Goal: Information Seeking & Learning: Check status

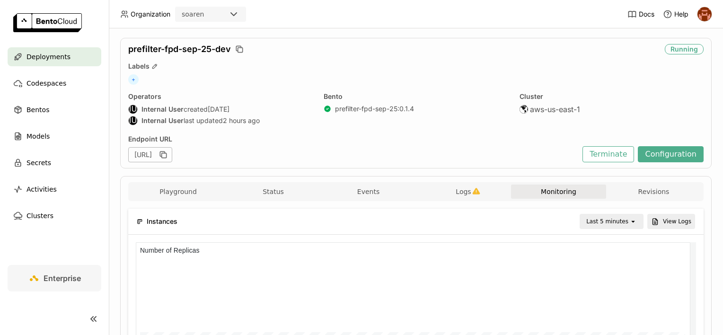
click at [53, 55] on span "Deployments" at bounding box center [49, 56] width 44 height 11
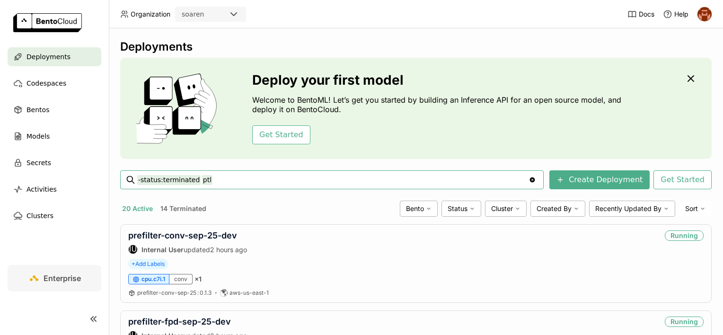
type input "-status:terminated ptl"
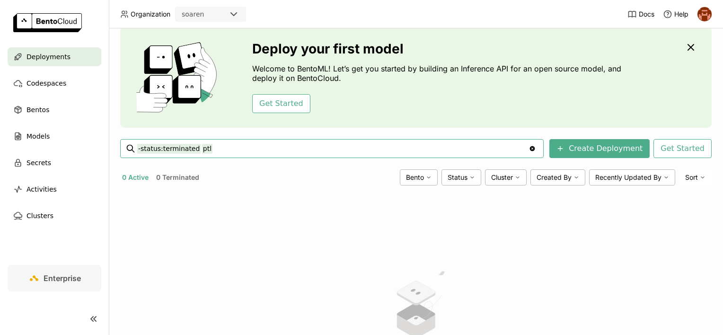
click at [536, 147] on icon "Clear value" at bounding box center [533, 149] width 8 height 8
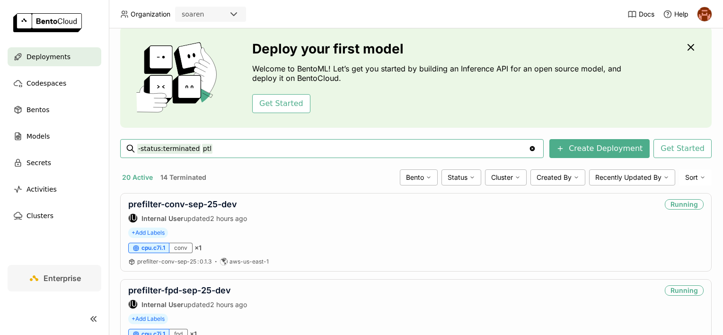
type input "-status:terminated ptl"
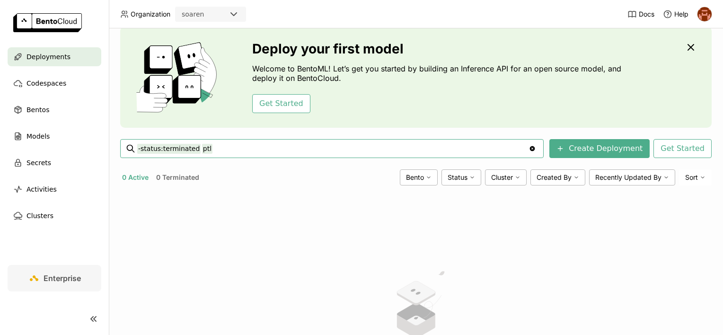
click at [235, 146] on input "-status:terminated ptl" at bounding box center [332, 148] width 391 height 15
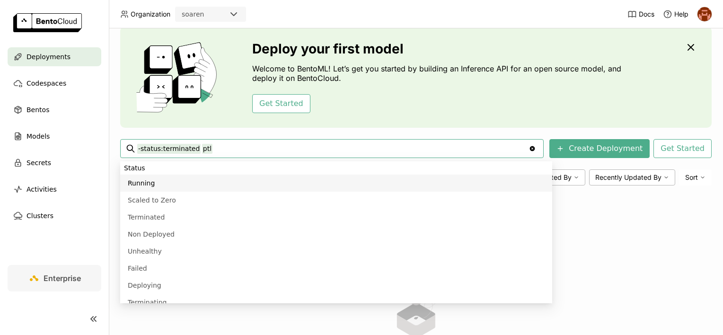
type input "-status:terminated ptl status:running"
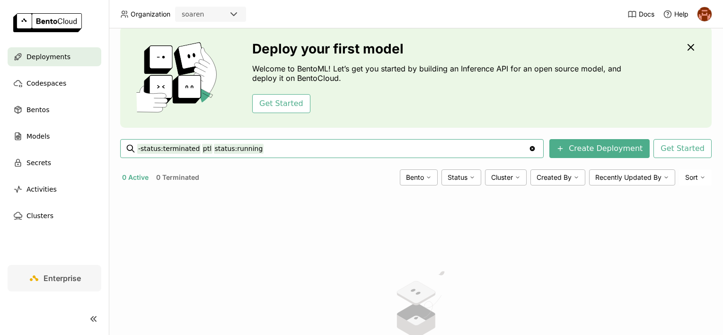
drag, startPoint x: 250, startPoint y: 146, endPoint x: 193, endPoint y: 145, distance: 56.8
click at [193, 145] on input "-status:terminated ptl status:running" at bounding box center [332, 148] width 391 height 15
click at [53, 60] on span "Deployments" at bounding box center [49, 56] width 44 height 11
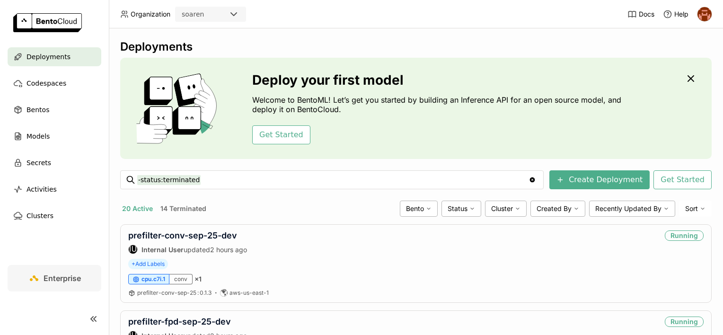
click at [51, 55] on span "Deployments" at bounding box center [49, 56] width 44 height 11
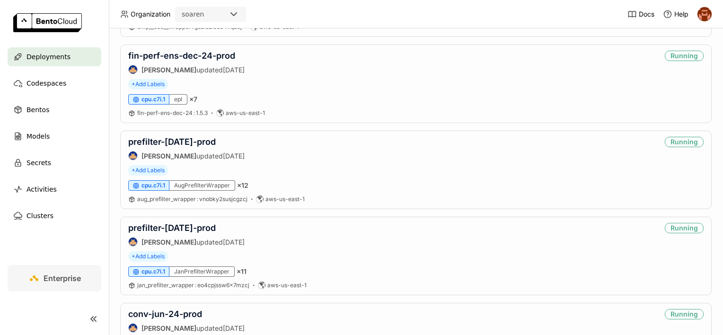
scroll to position [1622, 0]
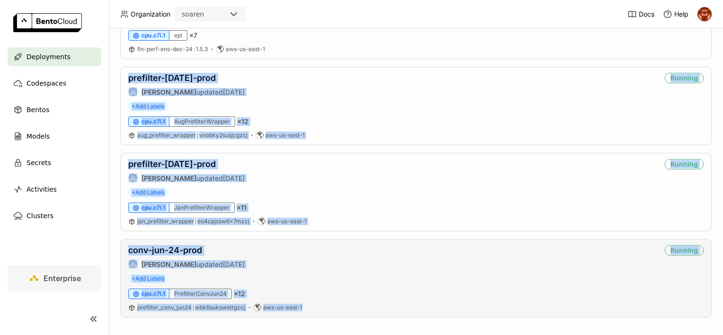
drag, startPoint x: 115, startPoint y: 57, endPoint x: 323, endPoint y: 303, distance: 321.7
click at [323, 303] on div "Deployments Deploy your first model Welcome to BentoML! Let’s get you started b…" at bounding box center [416, 181] width 614 height 307
drag, startPoint x: 323, startPoint y: 303, endPoint x: 299, endPoint y: 315, distance: 27.1
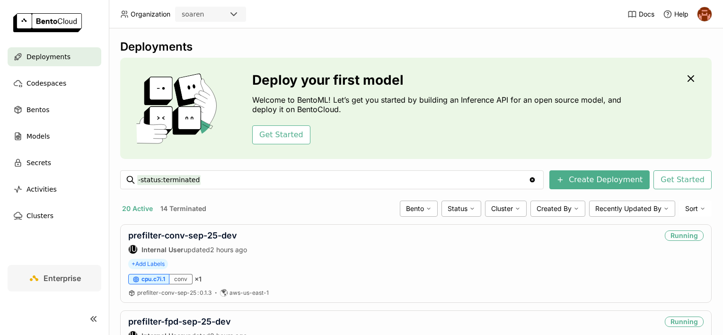
scroll to position [0, 0]
click at [216, 174] on input "-status:terminated" at bounding box center [332, 179] width 391 height 15
click at [258, 205] on div "20 Active 14 Terminated" at bounding box center [258, 209] width 276 height 12
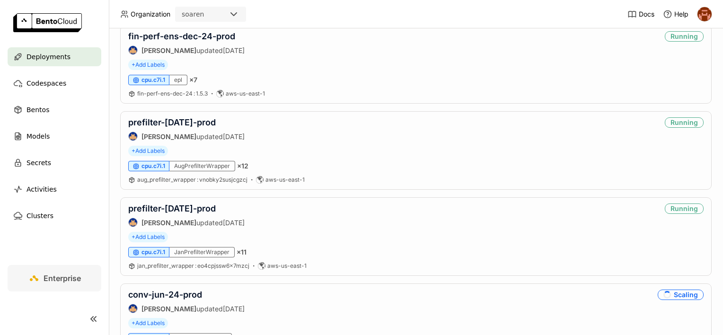
scroll to position [1609, 0]
